Goal: Task Accomplishment & Management: Manage account settings

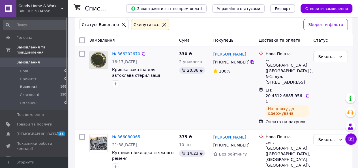
scroll to position [27, 0]
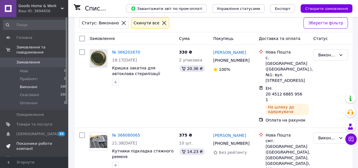
click at [42, 141] on span "Показники роботи компанії" at bounding box center [34, 146] width 36 height 10
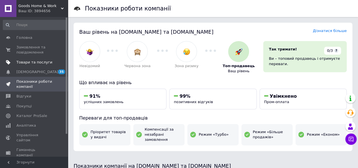
click at [41, 60] on span "Товари та послуги" at bounding box center [34, 62] width 36 height 5
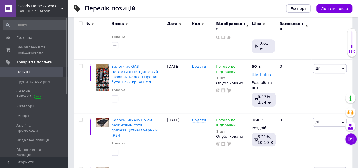
scroll to position [166, 0]
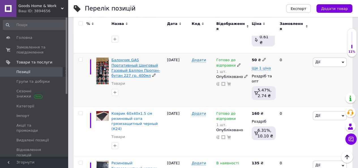
click at [139, 58] on span "Балончик GAS Портативный Цанговый Газовый Баллон Пропан-бутан 227 гр. 400мл" at bounding box center [135, 68] width 48 height 20
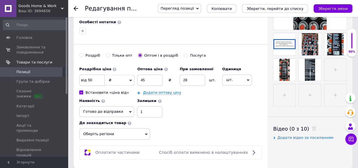
scroll to position [184, 0]
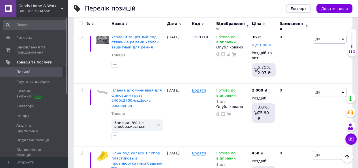
scroll to position [2278, 0]
